Goal: Complete application form

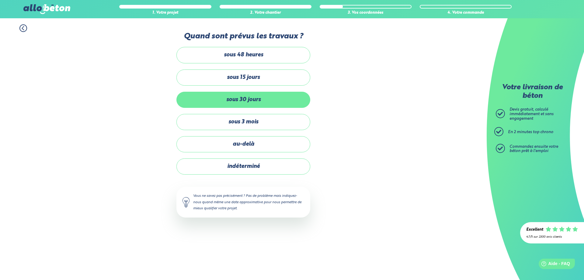
click at [231, 99] on label "sous 30 jours" at bounding box center [243, 100] width 134 height 16
click at [0, 0] on input "sous 30 jours" at bounding box center [0, 0] width 0 height 0
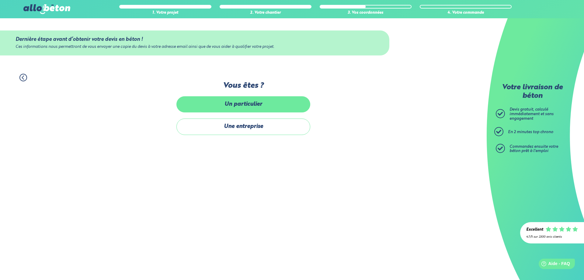
click at [233, 104] on label "Un particulier" at bounding box center [243, 104] width 134 height 16
click at [0, 0] on input "Un particulier" at bounding box center [0, 0] width 0 height 0
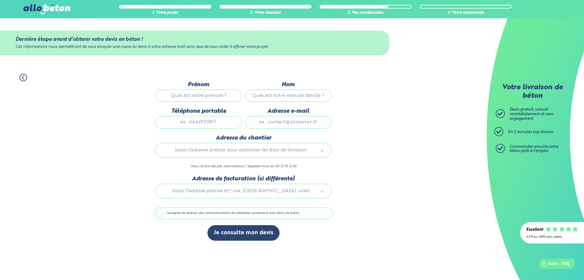
click at [187, 95] on input "Prénom" at bounding box center [198, 95] width 87 height 12
type input "pascal"
type input "Dubuc"
type input "0634651683"
type input "[EMAIL_ADDRESS][DOMAIN_NAME]"
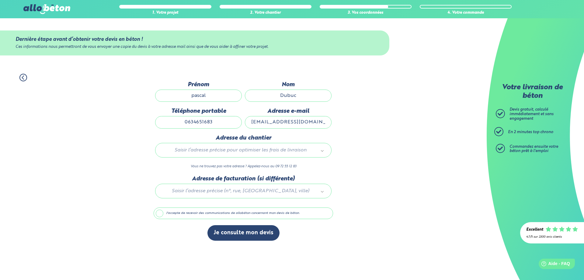
type input "[STREET_ADDRESS]"
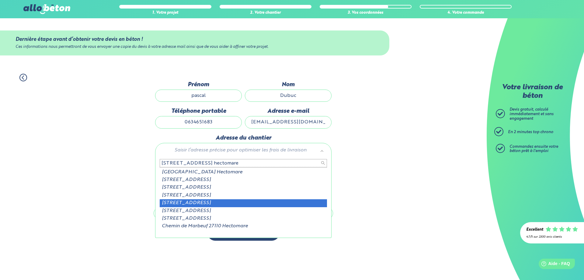
scroll to position [9, 0]
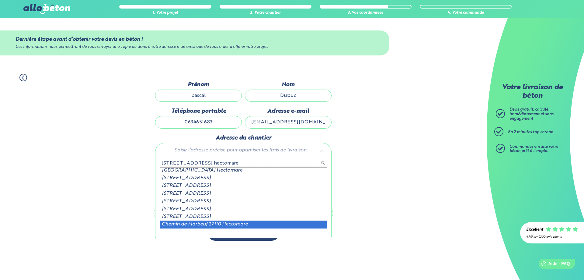
click at [323, 163] on input "[STREET_ADDRESS] hectomare" at bounding box center [243, 163] width 167 height 9
click at [258, 164] on input "[STREET_ADDRESS] hectomare" at bounding box center [243, 163] width 167 height 9
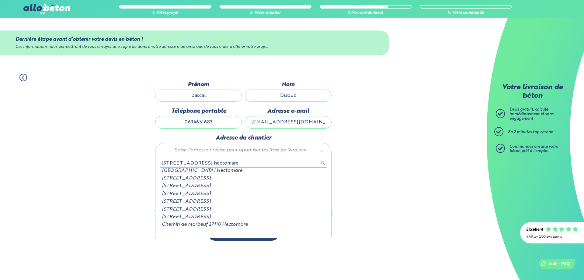
scroll to position [0, 0]
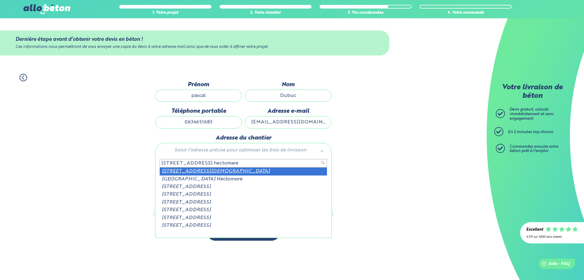
type input "[STREET_ADDRESS] hectomare"
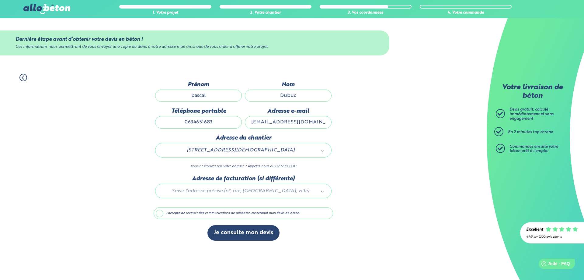
click at [207, 190] on div at bounding box center [243, 189] width 179 height 29
click at [161, 214] on label "J'accepte de recevoir des communications de allobéton concernant mon devis de b…" at bounding box center [243, 213] width 179 height 12
click at [0, 0] on input "J'accepte de recevoir des communications de allobéton concernant mon devis de b…" at bounding box center [0, 0] width 0 height 0
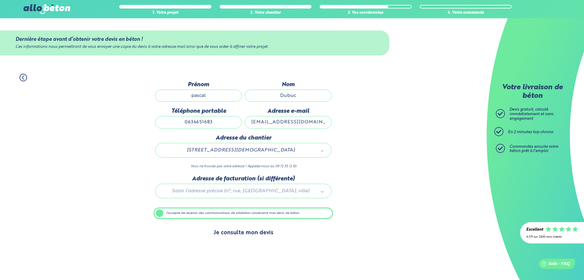
click at [233, 233] on button "Je consulte mon devis" at bounding box center [243, 233] width 72 height 16
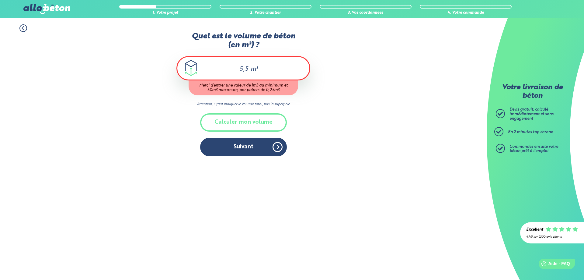
click at [192, 65] on div "5,5 m³" at bounding box center [243, 68] width 134 height 24
click at [238, 122] on button "Calculer mon volume" at bounding box center [243, 122] width 87 height 18
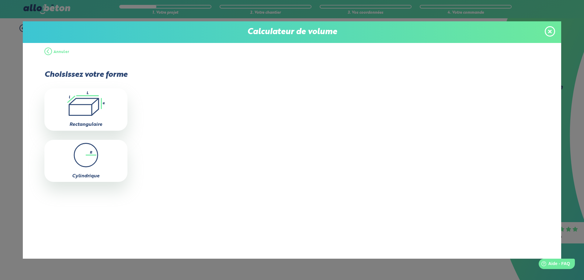
click at [79, 106] on icon ".icon-calc-rectanglea{fill:none;stroke-linecap:round;stroke-width:3px;stroke:#6…" at bounding box center [85, 103] width 77 height 24
type input "0"
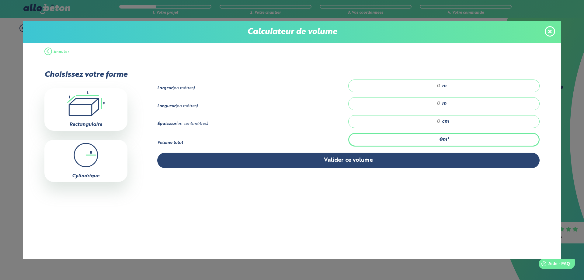
click at [442, 137] on div "0 m³" at bounding box center [443, 139] width 191 height 13
click at [433, 140] on div "0 m³" at bounding box center [443, 139] width 191 height 13
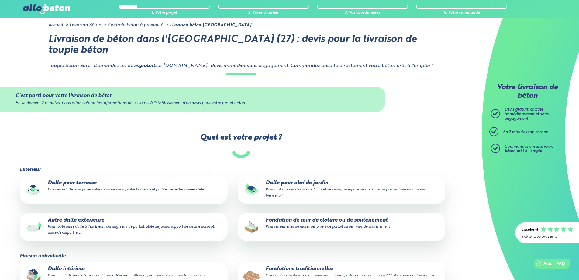
click at [77, 180] on p "Dalle pour terrasse Une belle dalle pour poser votre salon de jardin, votre bar…" at bounding box center [123, 186] width 199 height 12
click at [0, 0] on input "Dalle pour terrasse Une belle dalle pour poser votre salon de jardin, votre bar…" at bounding box center [0, 0] width 0 height 0
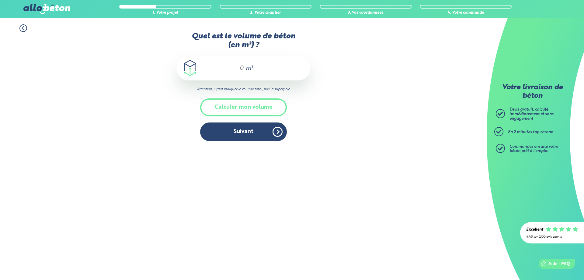
click at [238, 68] on input "Quel est le volume de béton (en m³) ?" at bounding box center [239, 67] width 10 height 7
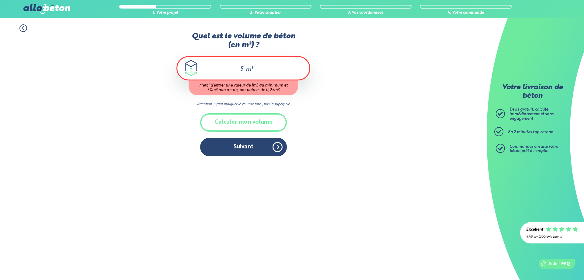
click at [271, 76] on div "5 m³" at bounding box center [243, 68] width 134 height 24
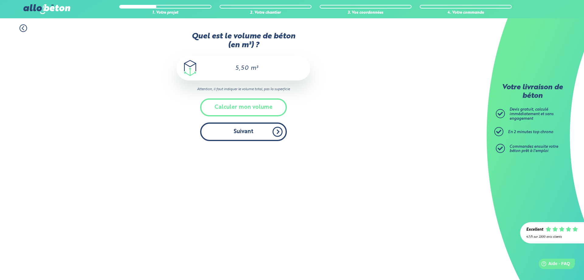
type input "5,50"
click at [247, 134] on button "Suivant" at bounding box center [243, 131] width 87 height 19
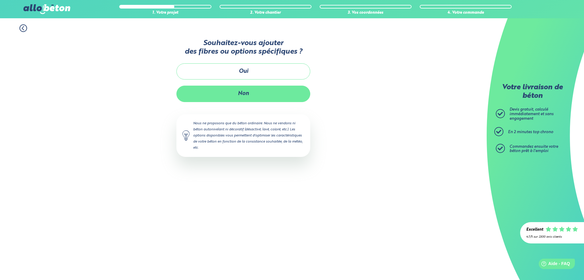
click at [244, 96] on button "Non" at bounding box center [243, 93] width 134 height 16
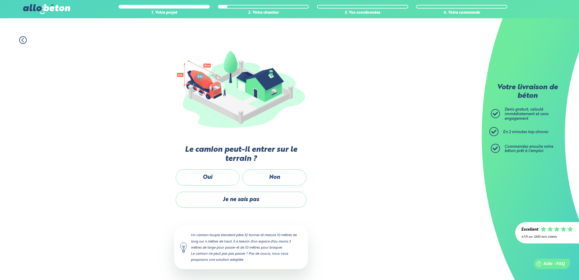
scroll to position [38, 0]
click at [204, 176] on label "Oui" at bounding box center [208, 177] width 64 height 16
click at [0, 0] on input "Oui" at bounding box center [0, 0] width 0 height 0
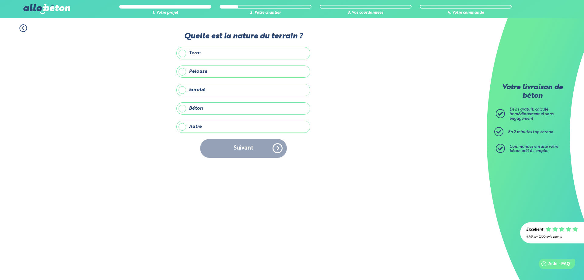
click at [183, 53] on label "Terre" at bounding box center [243, 53] width 134 height 12
click at [0, 0] on input "Terre" at bounding box center [0, 0] width 0 height 0
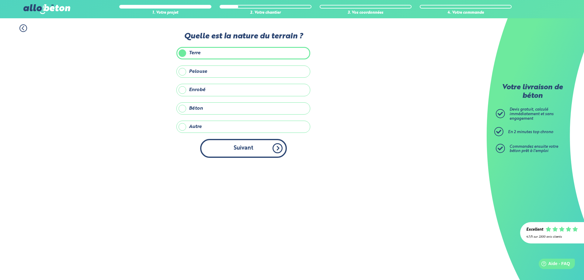
click at [242, 146] on button "Suivant" at bounding box center [243, 148] width 87 height 19
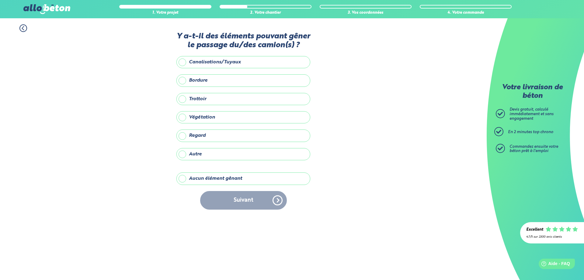
click at [182, 177] on label "Aucun élément gênant" at bounding box center [243, 178] width 134 height 12
click at [0, 0] on input "Aucun élément gênant" at bounding box center [0, 0] width 0 height 0
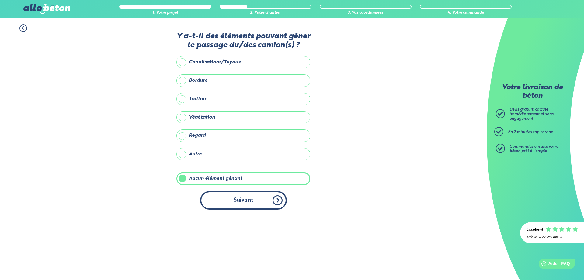
click at [255, 203] on button "Suivant" at bounding box center [243, 200] width 87 height 19
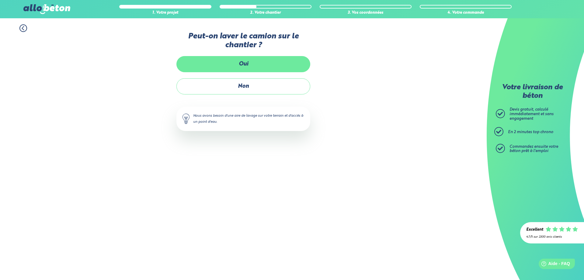
click at [225, 66] on label "Oui" at bounding box center [243, 64] width 134 height 16
click at [0, 0] on input "Oui" at bounding box center [0, 0] width 0 height 0
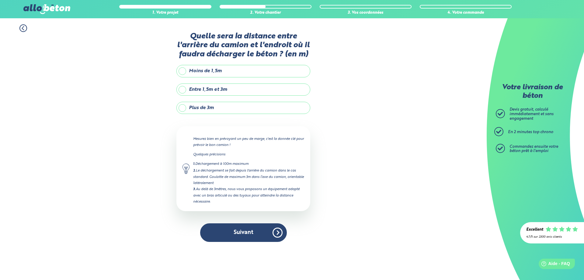
click at [183, 88] on label "Entre 1,5m et 3m" at bounding box center [243, 89] width 134 height 12
click at [0, 0] on input "Entre 1,5m et 3m" at bounding box center [0, 0] width 0 height 0
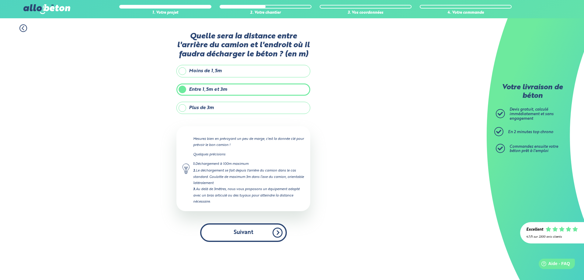
click at [237, 228] on button "Suivant" at bounding box center [243, 232] width 87 height 19
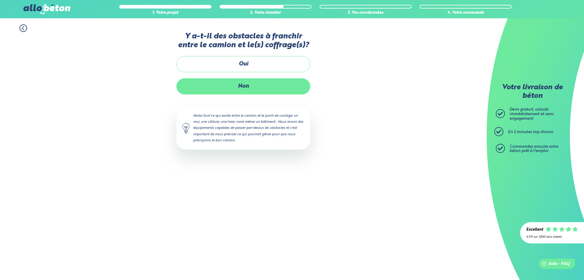
click at [242, 85] on label "Non" at bounding box center [243, 86] width 134 height 16
click at [0, 0] on input "Non" at bounding box center [0, 0] width 0 height 0
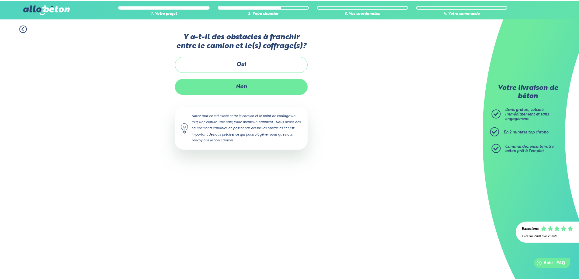
scroll to position [2, 0]
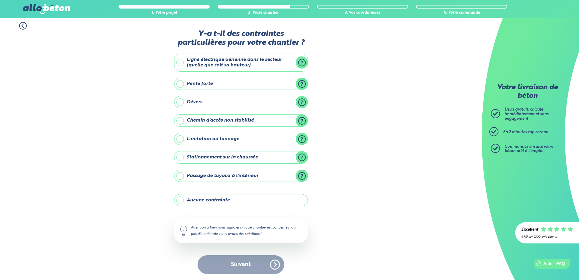
click at [183, 197] on label "Aucune contrainte" at bounding box center [241, 200] width 134 height 12
click at [0, 0] on input "Aucune contrainte" at bounding box center [0, 0] width 0 height 0
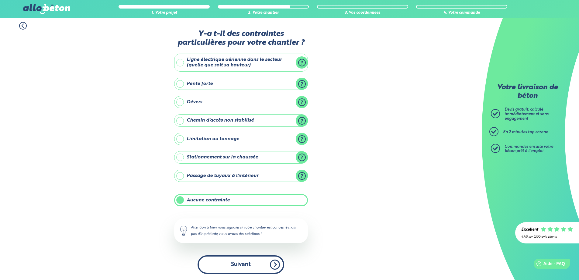
click at [233, 264] on button "Suivant" at bounding box center [241, 264] width 87 height 19
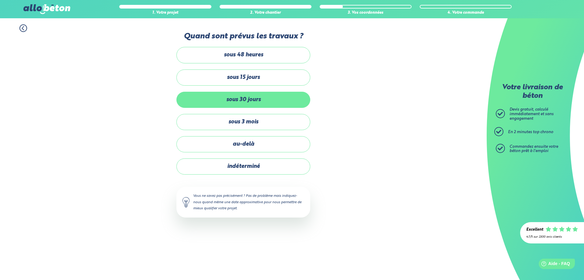
click at [227, 98] on label "sous 30 jours" at bounding box center [243, 100] width 134 height 16
click at [0, 0] on input "sous 30 jours" at bounding box center [0, 0] width 0 height 0
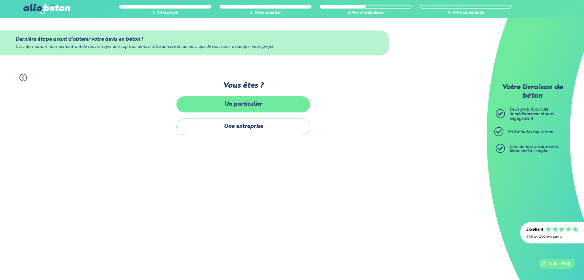
click at [230, 100] on label "Un particulier" at bounding box center [243, 104] width 134 height 16
click at [0, 0] on input "Un particulier" at bounding box center [0, 0] width 0 height 0
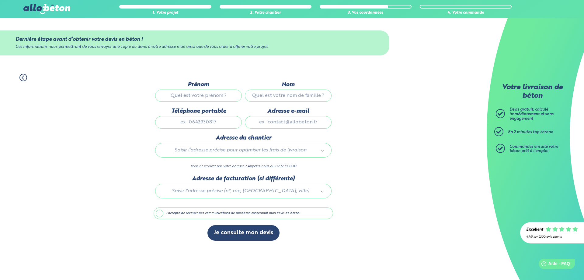
click at [216, 97] on input "Prénom" at bounding box center [198, 95] width 87 height 12
type input "pascal"
type input "Dubuc"
type input "0634651683"
type input "[EMAIL_ADDRESS][DOMAIN_NAME]"
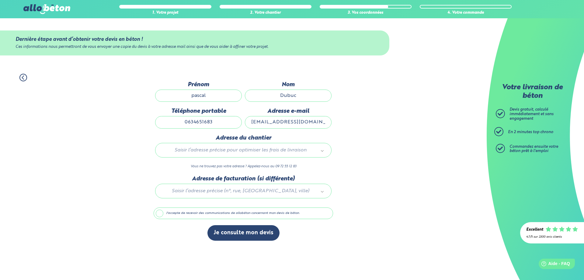
type input "[STREET_ADDRESS]"
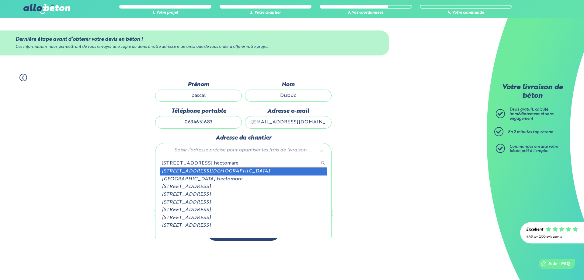
type input "[STREET_ADDRESS] hectomare"
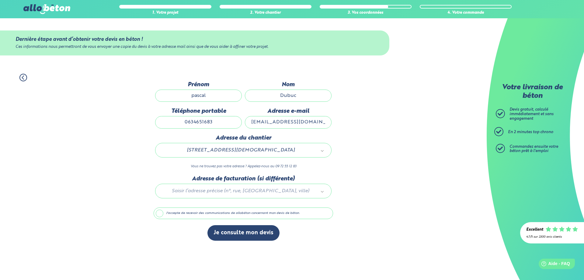
click at [158, 212] on label "J'accepte de recevoir des communications de allobéton concernant mon devis de b…" at bounding box center [243, 213] width 179 height 12
click at [0, 0] on input "J'accepte de recevoir des communications de allobéton concernant mon devis de b…" at bounding box center [0, 0] width 0 height 0
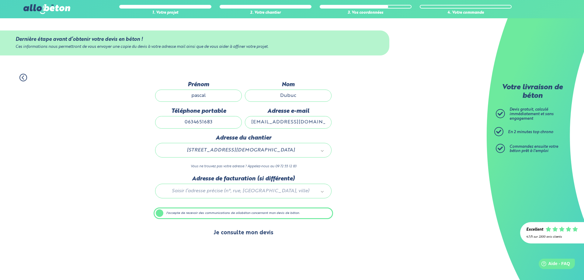
click at [240, 231] on button "Je consulte mon devis" at bounding box center [243, 233] width 72 height 16
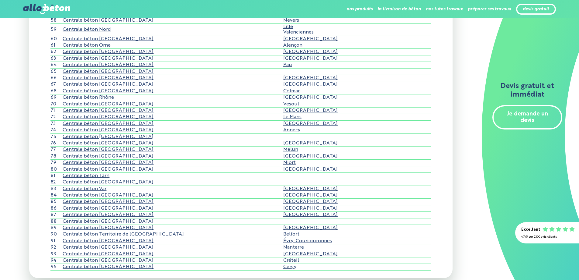
scroll to position [456, 0]
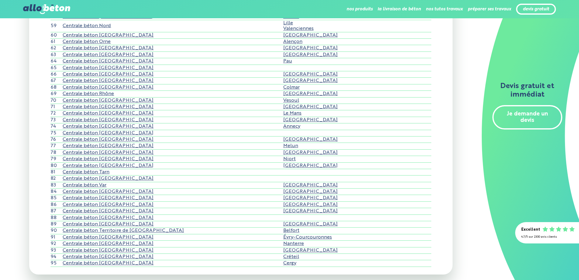
click at [78, 138] on link "Centrale béton Seine-Maritime" at bounding box center [108, 139] width 91 height 5
